Goal: Find specific page/section: Find specific page/section

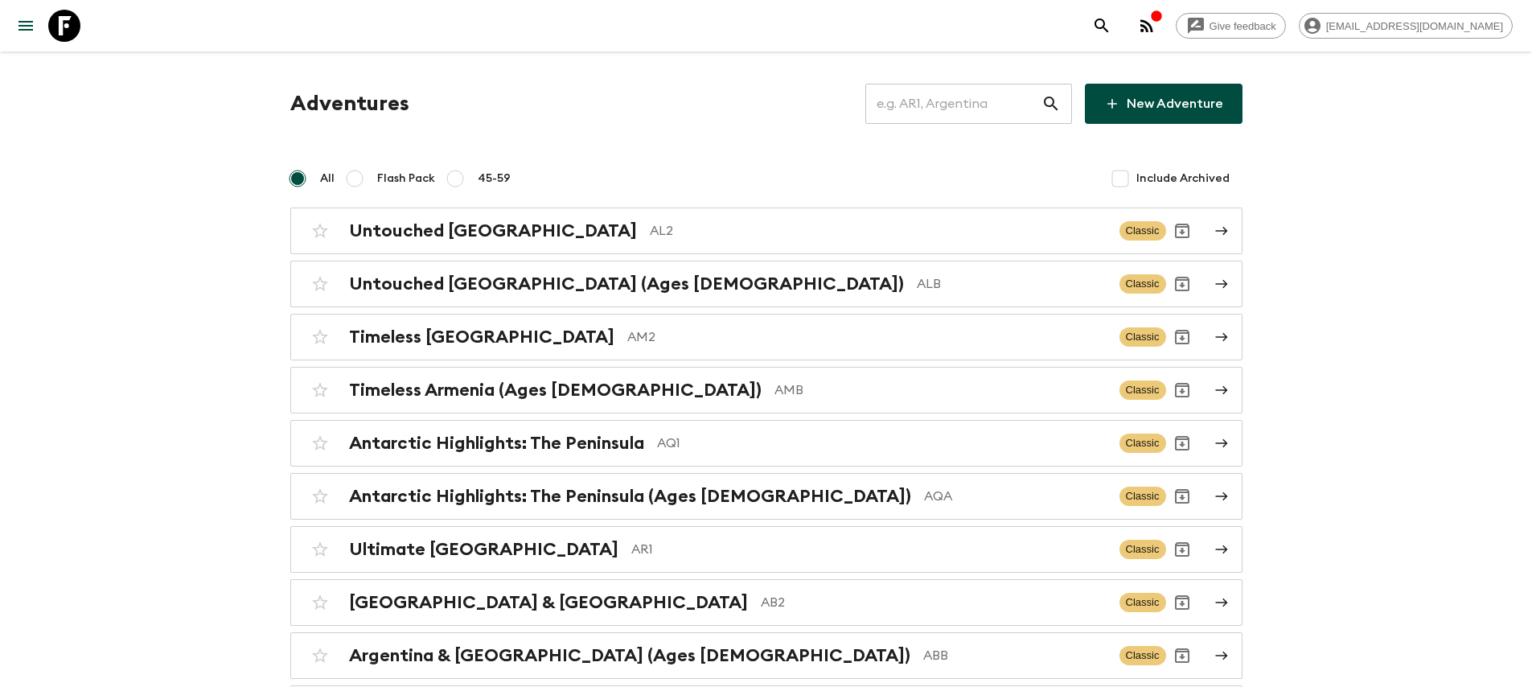
click at [935, 92] on input "text" at bounding box center [953, 103] width 176 height 45
paste input "US2_OLD_DELETED_"
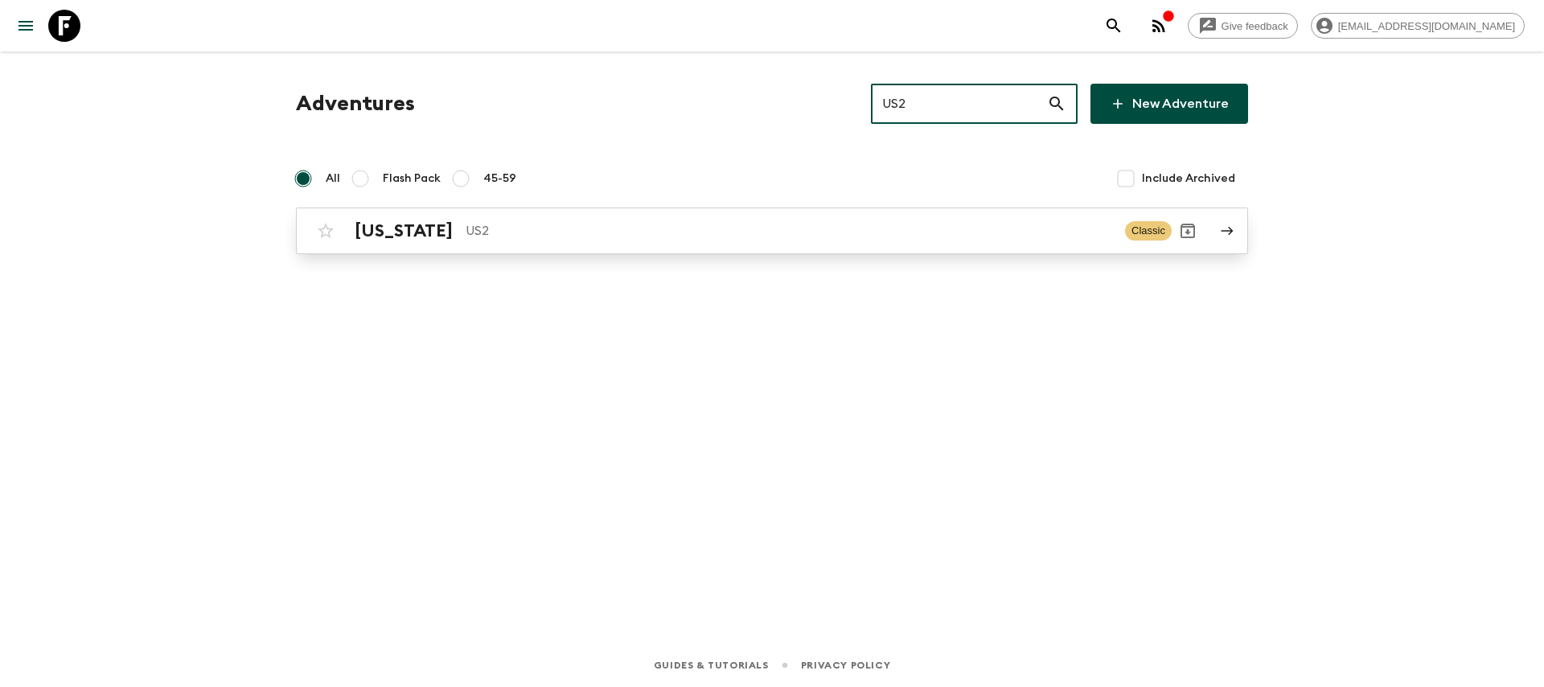
type input "US2"
click at [813, 216] on div "[US_STATE] US2 Classic" at bounding box center [741, 231] width 862 height 32
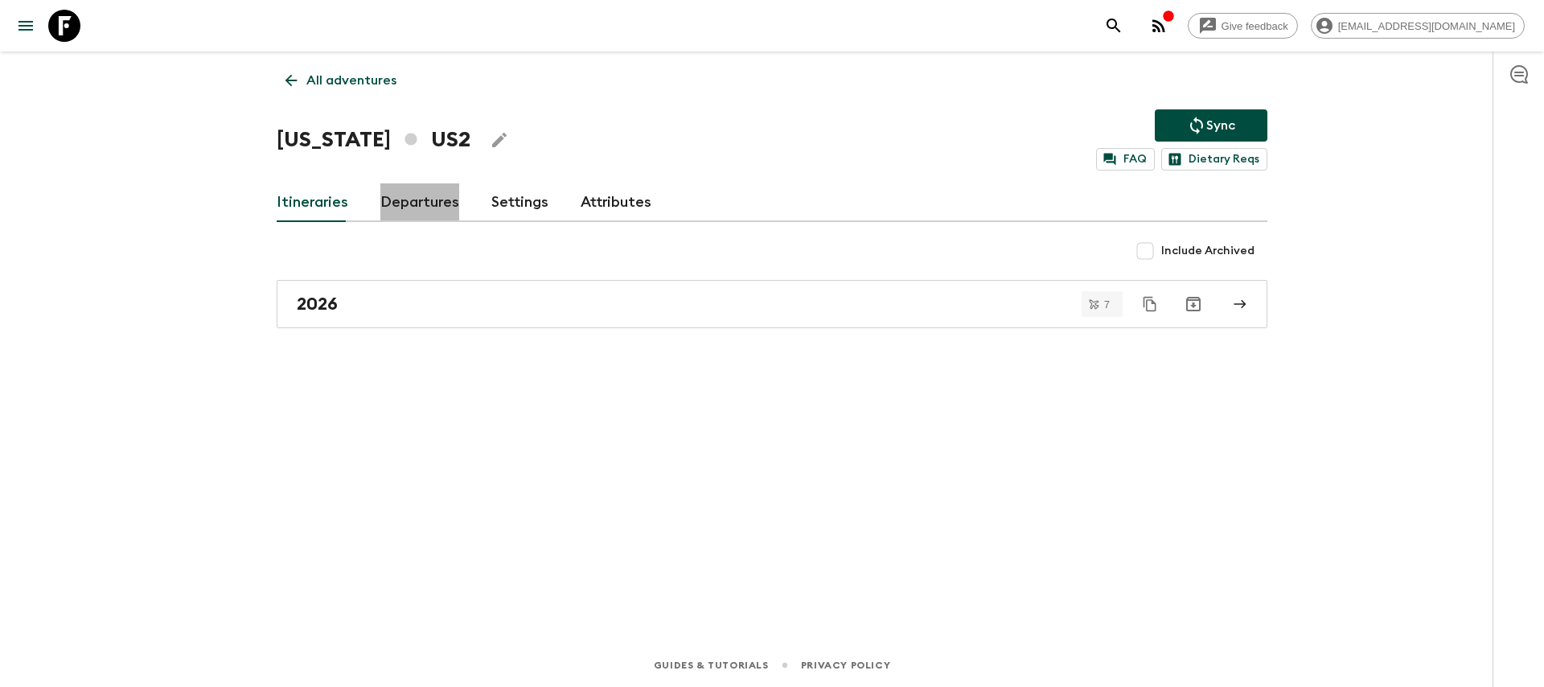
click at [449, 211] on link "Departures" at bounding box center [419, 202] width 79 height 39
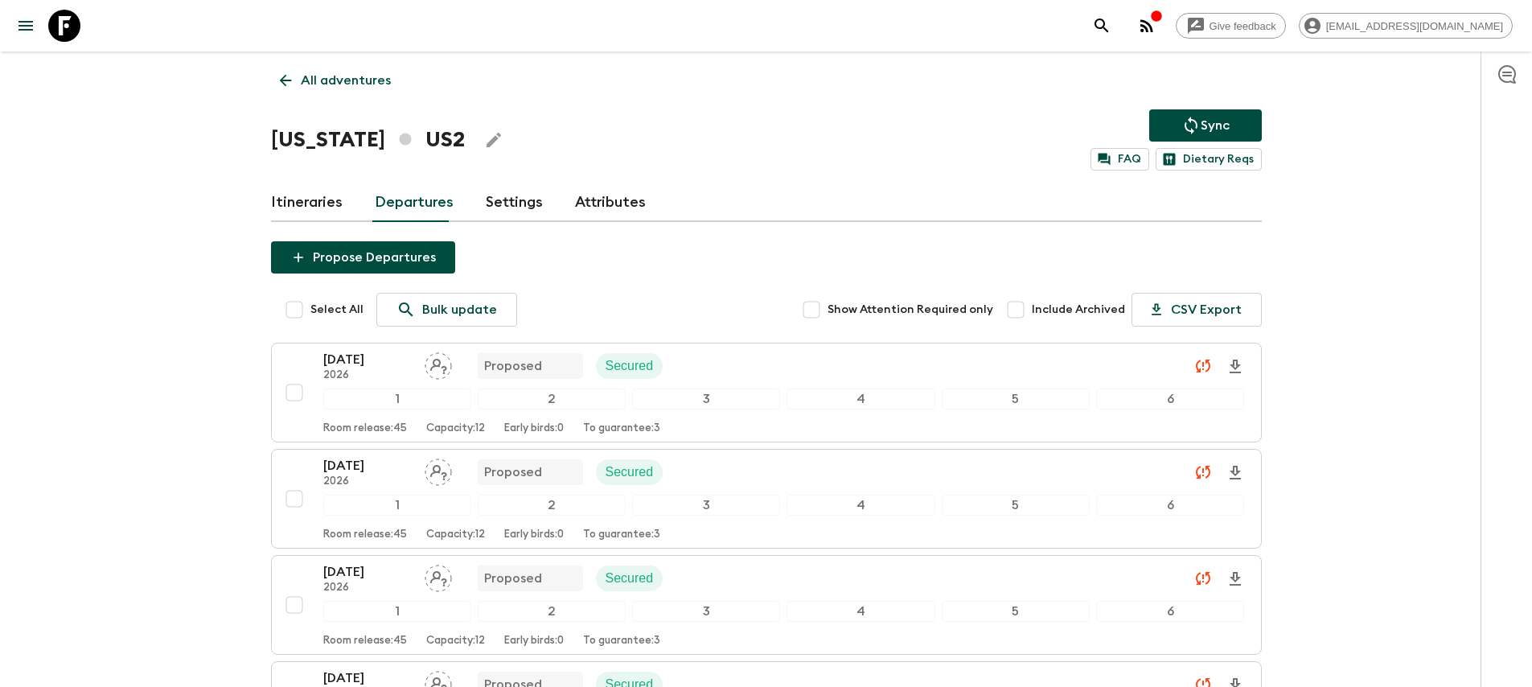
click at [1053, 306] on span "Include Archived" at bounding box center [1078, 310] width 93 height 16
click at [1032, 306] on input "Include Archived" at bounding box center [1016, 310] width 32 height 32
click at [1017, 308] on input "Include Archived" at bounding box center [1016, 310] width 32 height 32
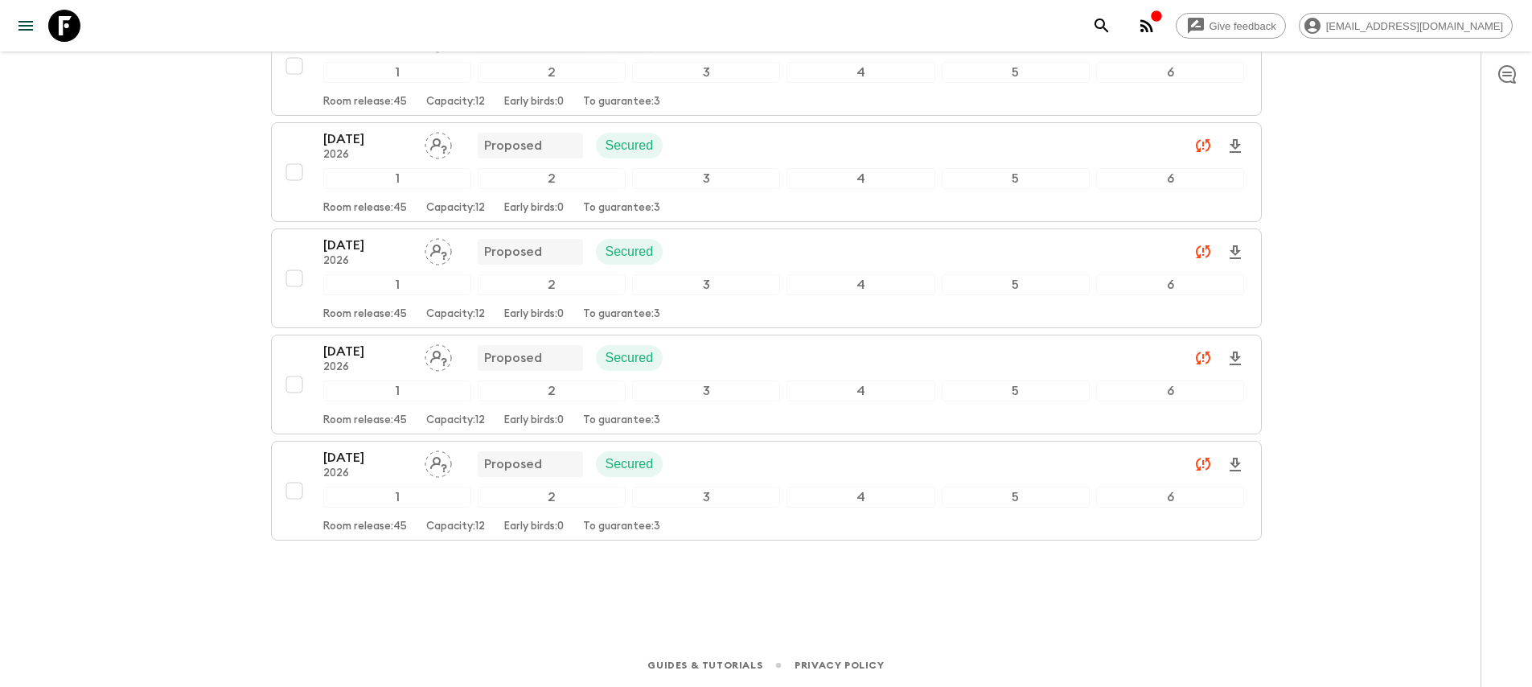
scroll to position [177, 0]
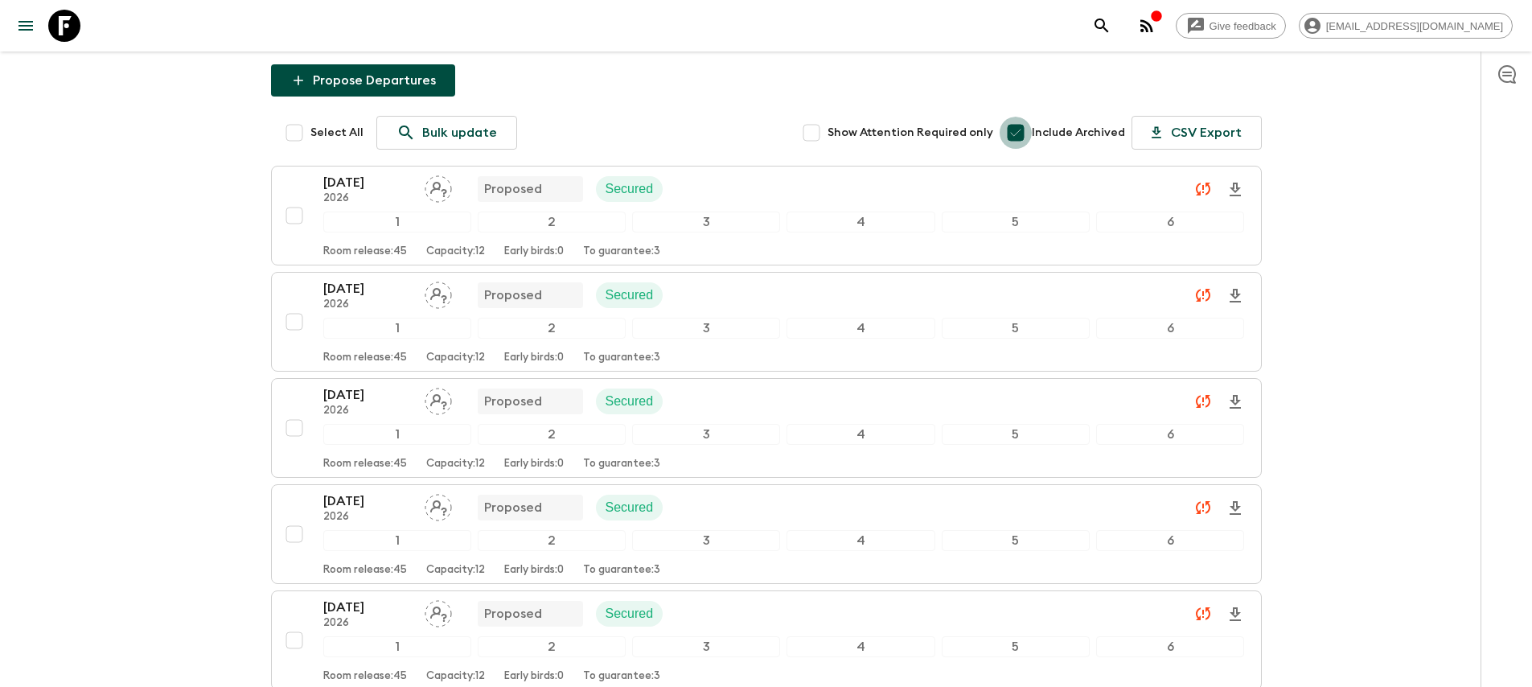
click at [1028, 132] on input "Include Archived" at bounding box center [1016, 133] width 32 height 32
checkbox input "false"
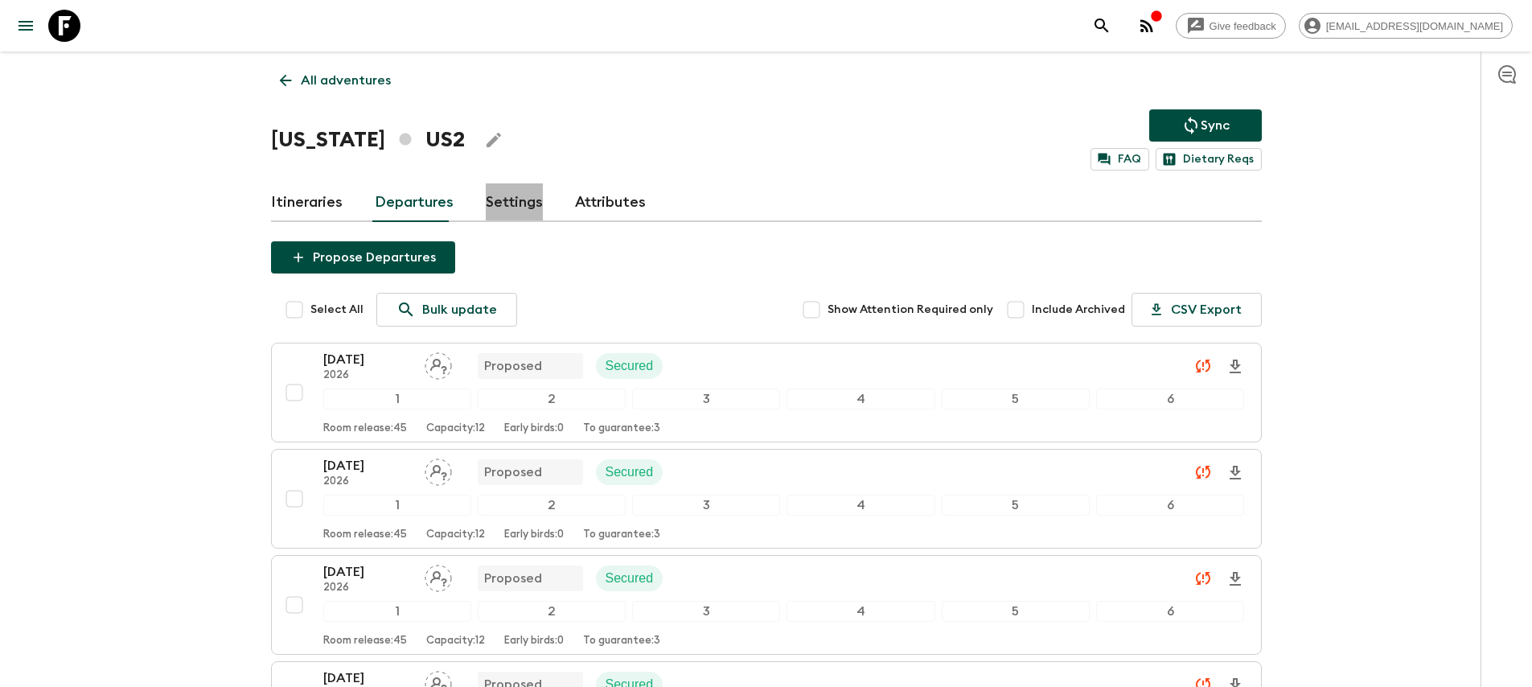
click at [503, 191] on link "Settings" at bounding box center [514, 202] width 57 height 39
